Goal: Information Seeking & Learning: Check status

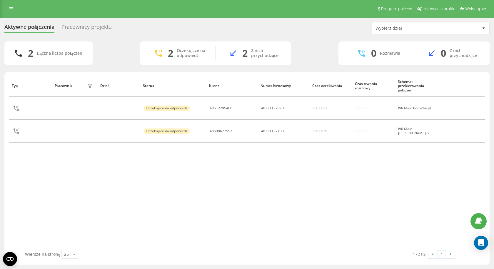
click at [64, 28] on div "Pracownicy projektu" at bounding box center [87, 28] width 50 height 9
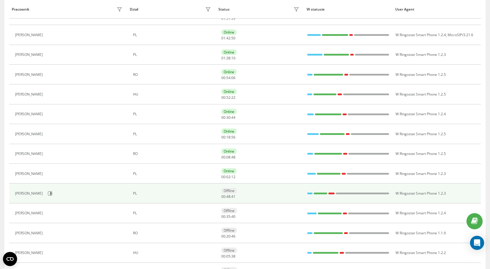
scroll to position [118, 0]
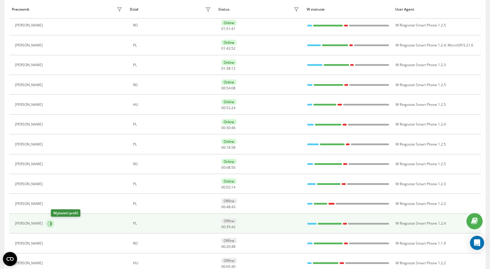
click at [52, 224] on icon at bounding box center [50, 224] width 5 height 5
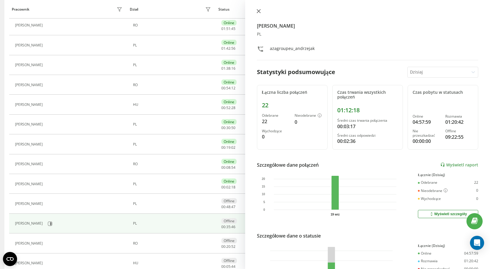
click at [258, 11] on icon at bounding box center [259, 11] width 4 height 4
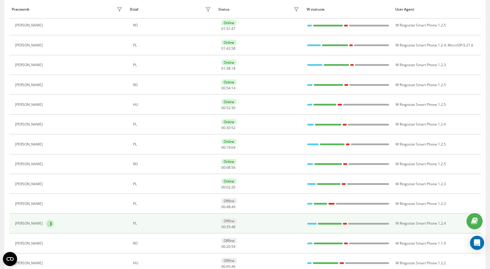
click at [54, 226] on button at bounding box center [50, 224] width 9 height 9
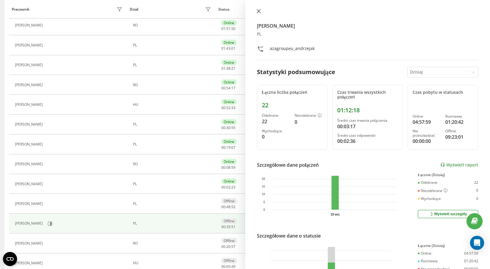
click at [261, 11] on button at bounding box center [259, 12] width 8 height 6
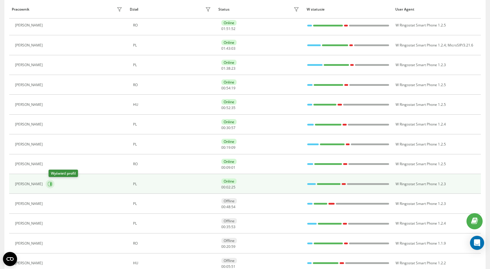
click at [52, 185] on icon at bounding box center [50, 184] width 5 height 5
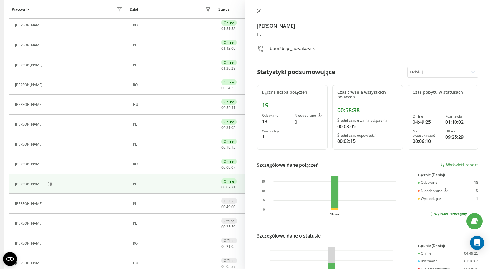
click at [256, 9] on button at bounding box center [259, 12] width 8 height 6
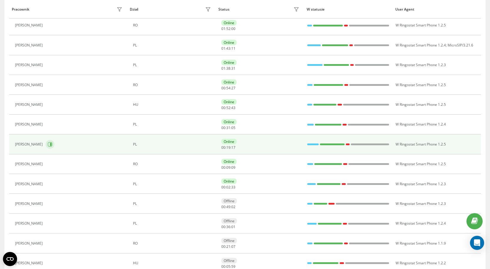
click at [52, 144] on icon at bounding box center [50, 144] width 5 height 5
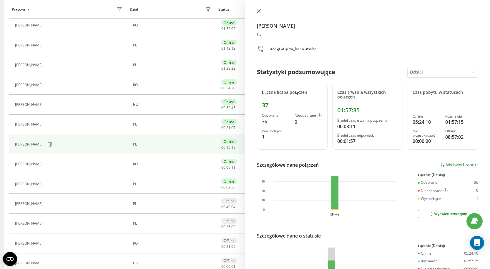
click at [260, 14] on button at bounding box center [259, 12] width 8 height 6
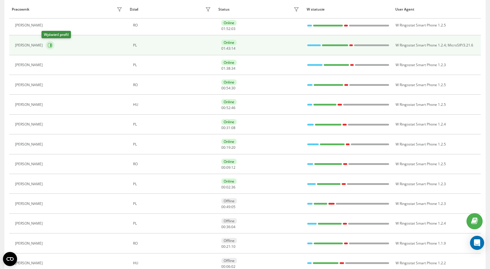
click at [48, 46] on icon at bounding box center [50, 45] width 5 height 5
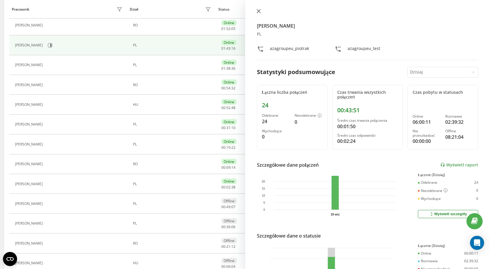
click at [257, 13] on button at bounding box center [259, 12] width 8 height 6
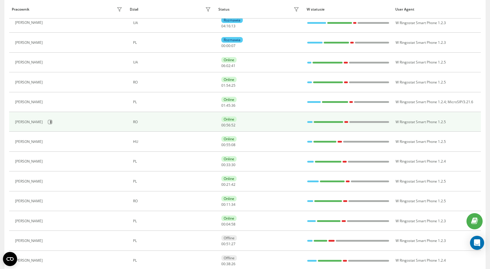
scroll to position [118, 0]
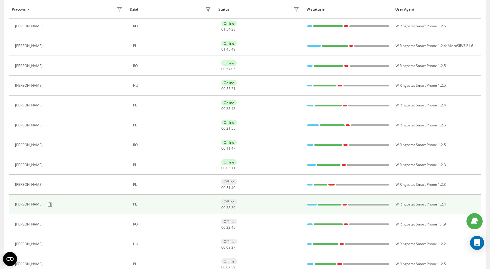
scroll to position [147, 0]
